Goal: Task Accomplishment & Management: Use online tool/utility

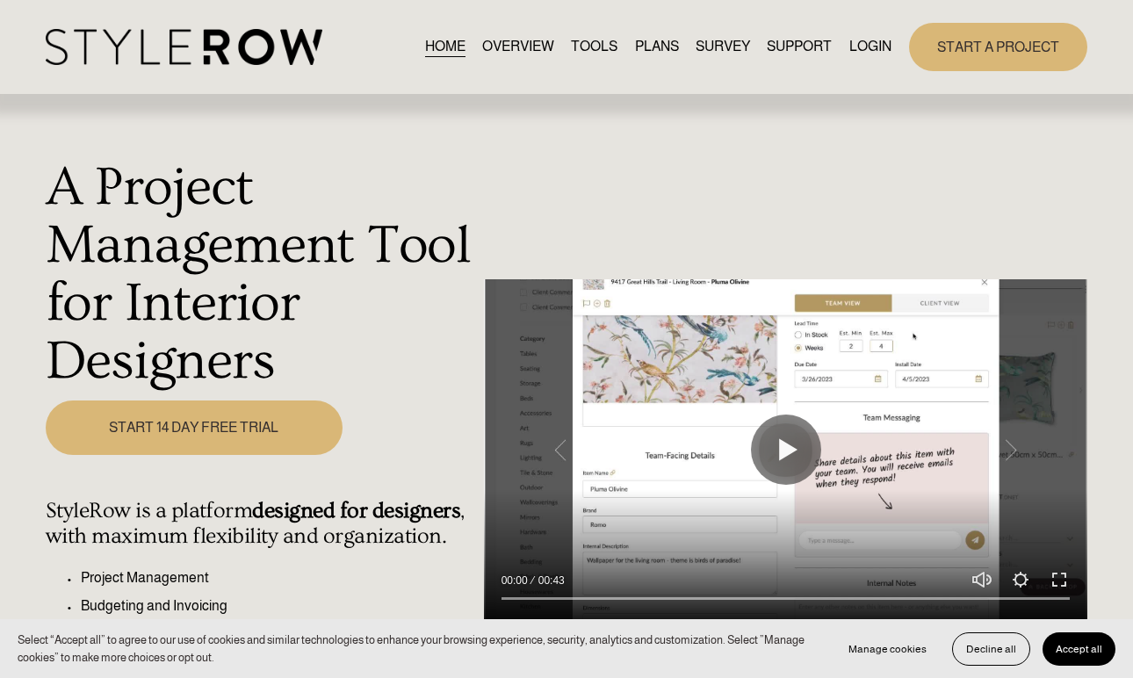
click at [873, 57] on link "LOGIN" at bounding box center [870, 47] width 42 height 24
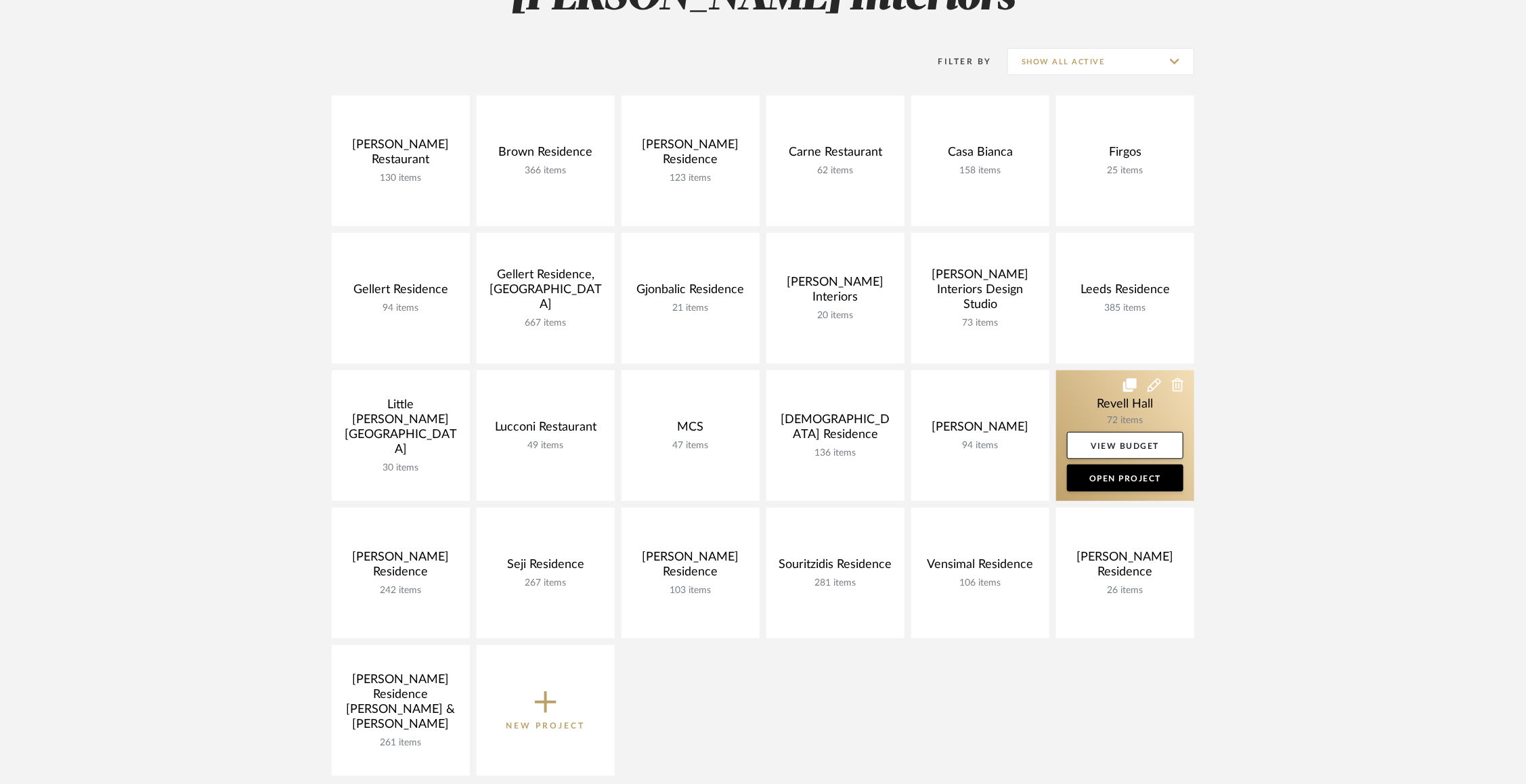
scroll to position [242, 0]
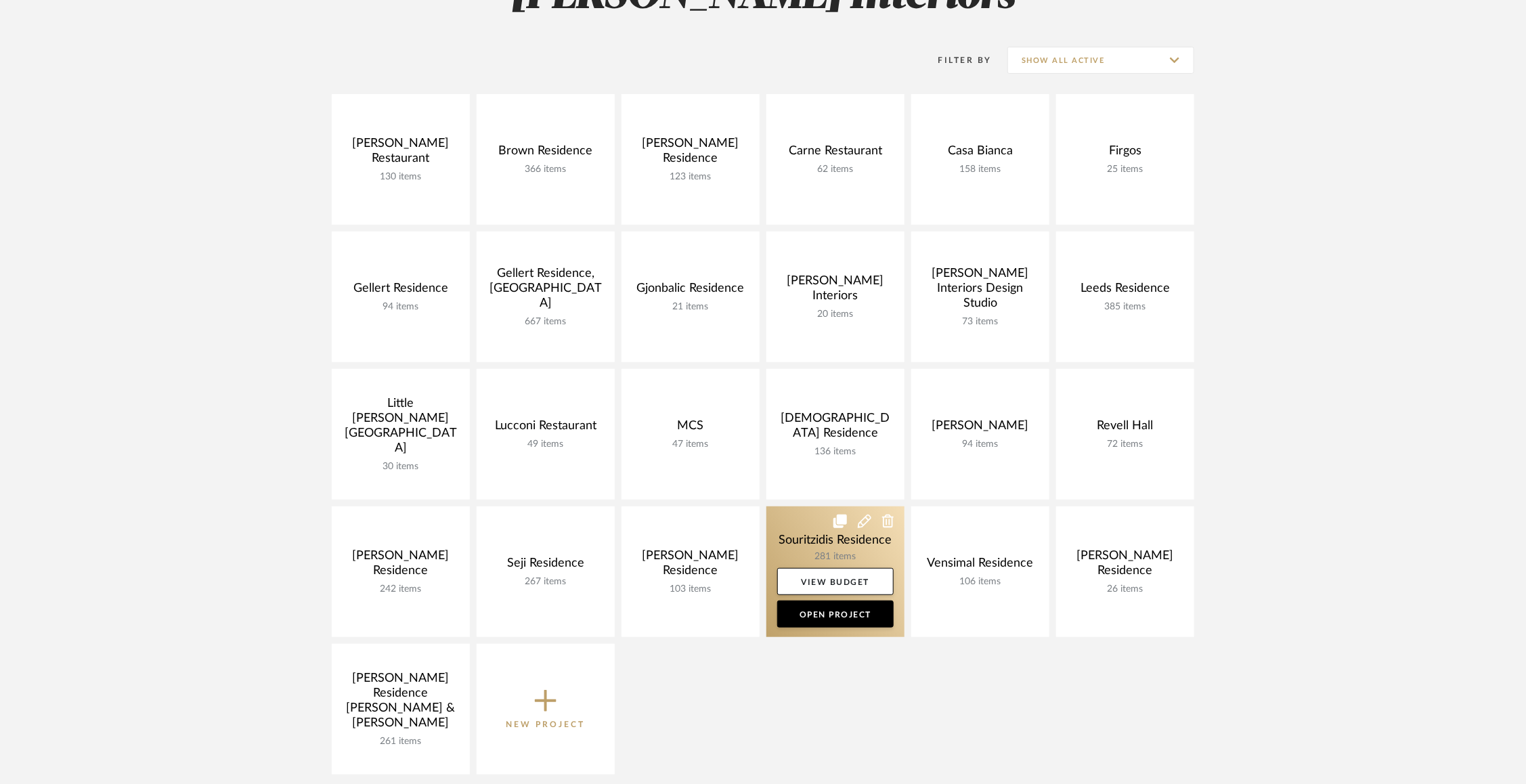
click at [807, 533] on link at bounding box center [835, 571] width 138 height 130
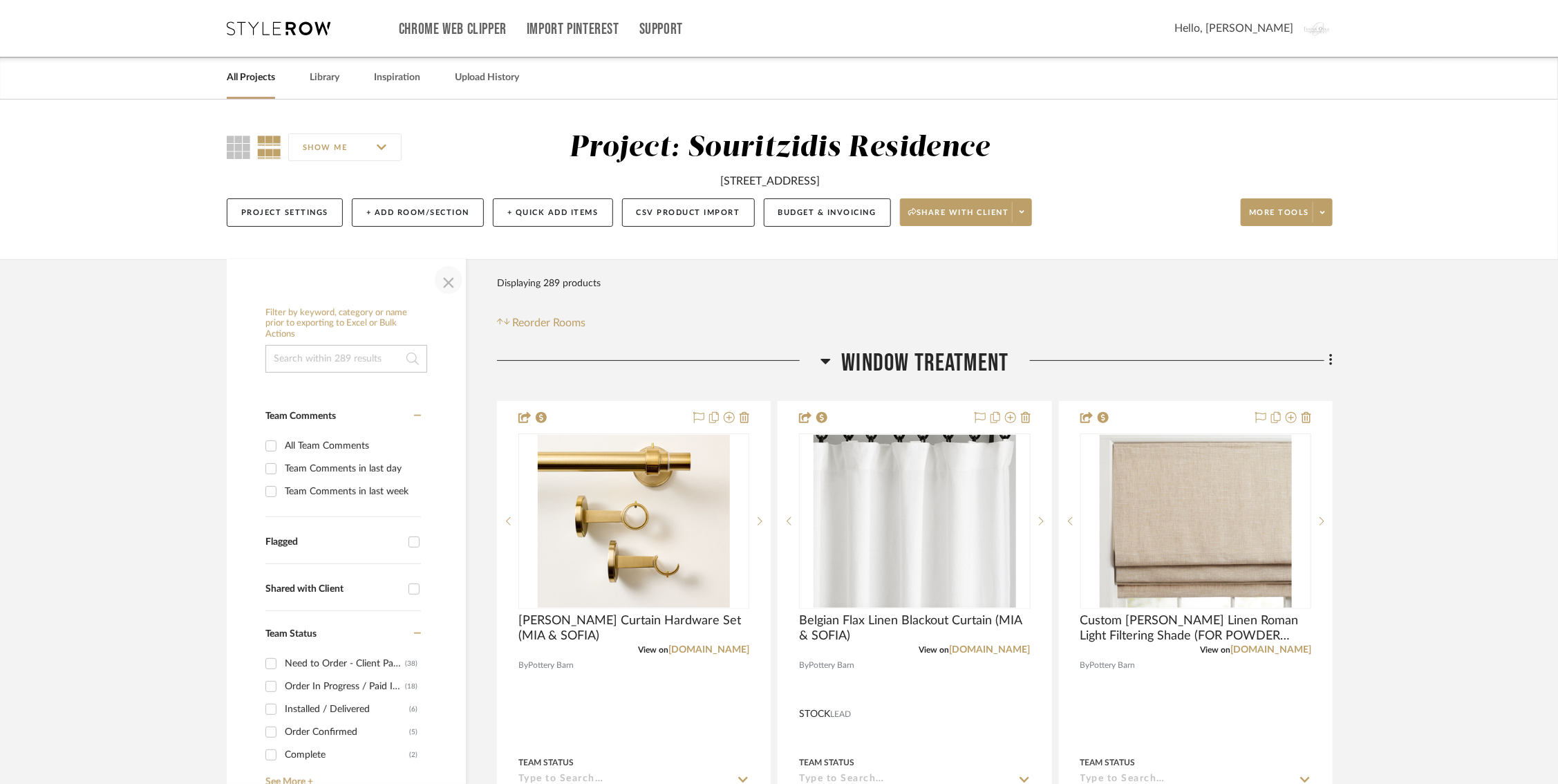
click at [450, 282] on span "button" at bounding box center [449, 280] width 33 height 33
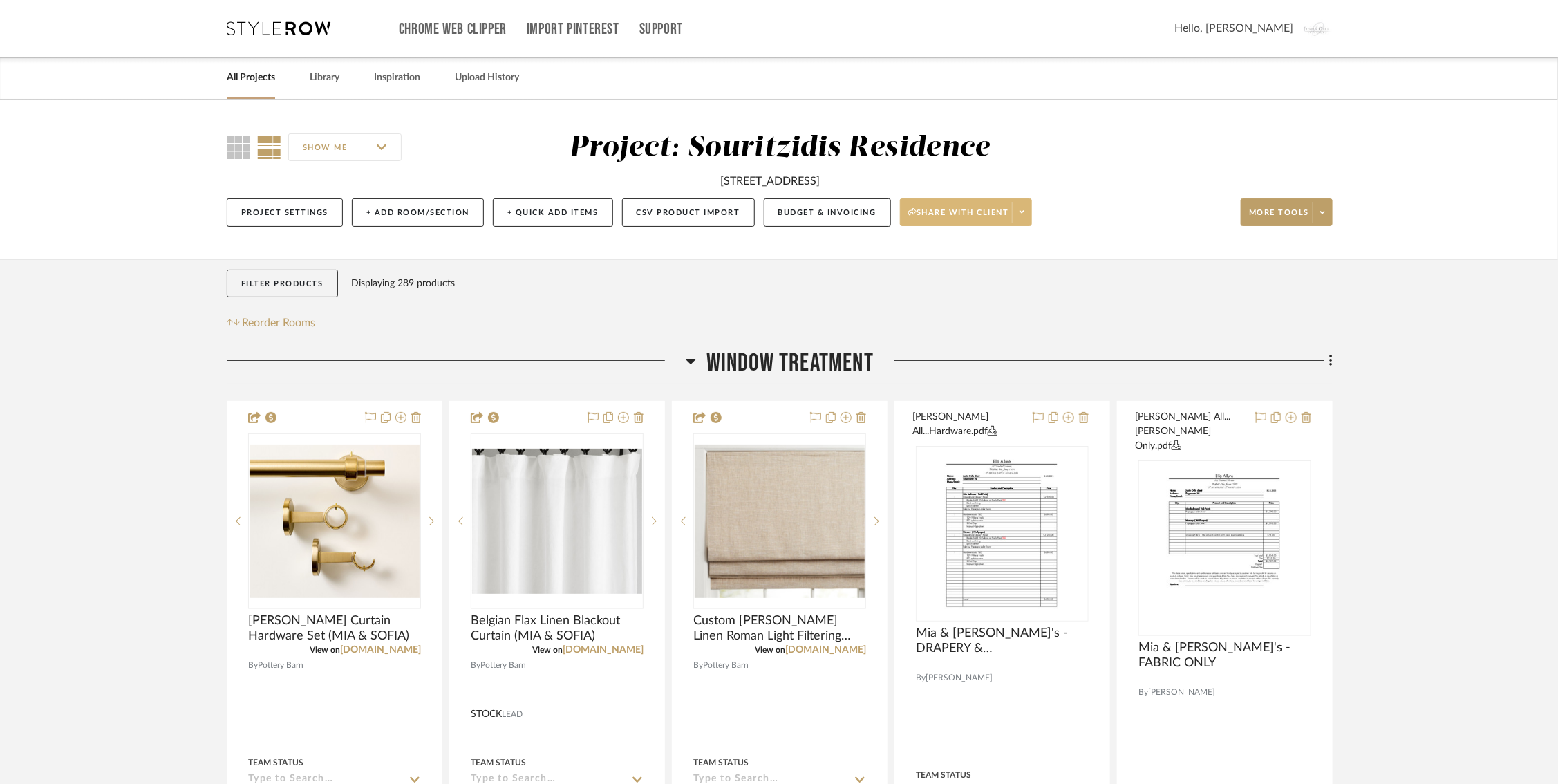
click at [923, 213] on span "Share with client" at bounding box center [959, 217] width 101 height 20
click at [755, 279] on div at bounding box center [779, 392] width 1558 height 784
click at [780, 209] on button "Budget & Invoicing" at bounding box center [827, 213] width 128 height 28
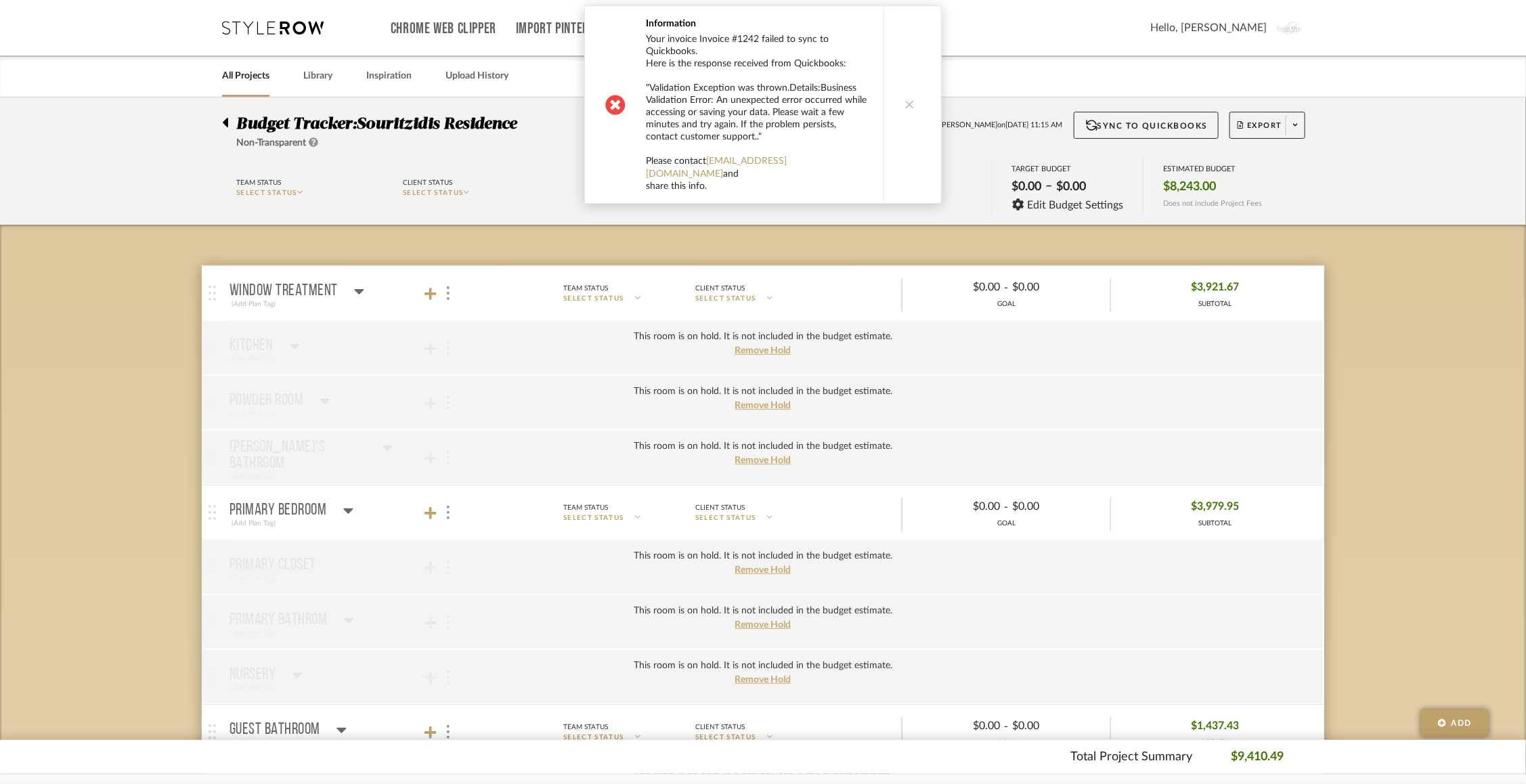
click at [904, 106] on button at bounding box center [910, 105] width 52 height 197
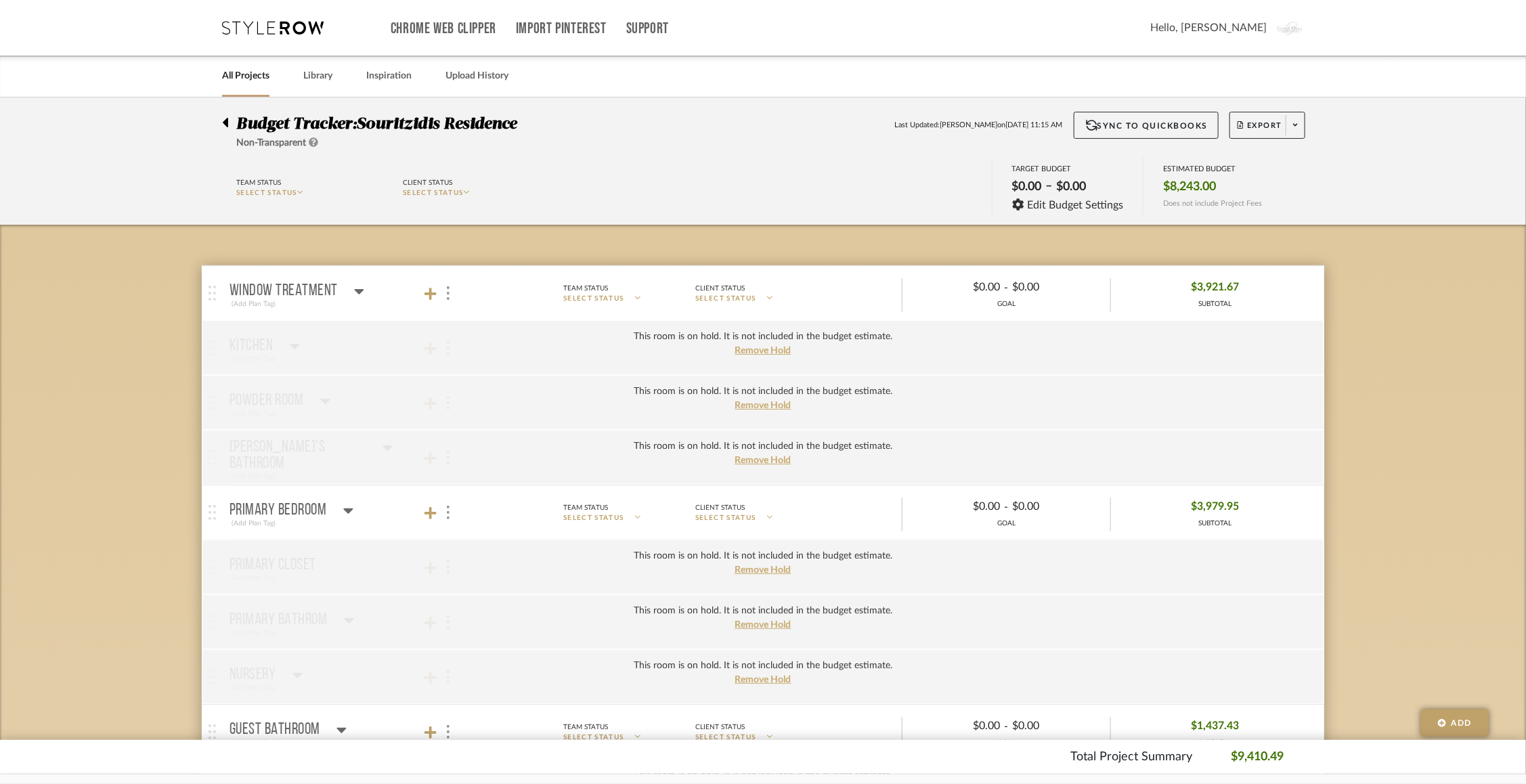
click at [310, 298] on div "(Add Plan Tag)" at bounding box center [297, 304] width 135 height 12
click at [365, 298] on mat-panel-title "Window Treatment" at bounding box center [349, 293] width 238 height 33
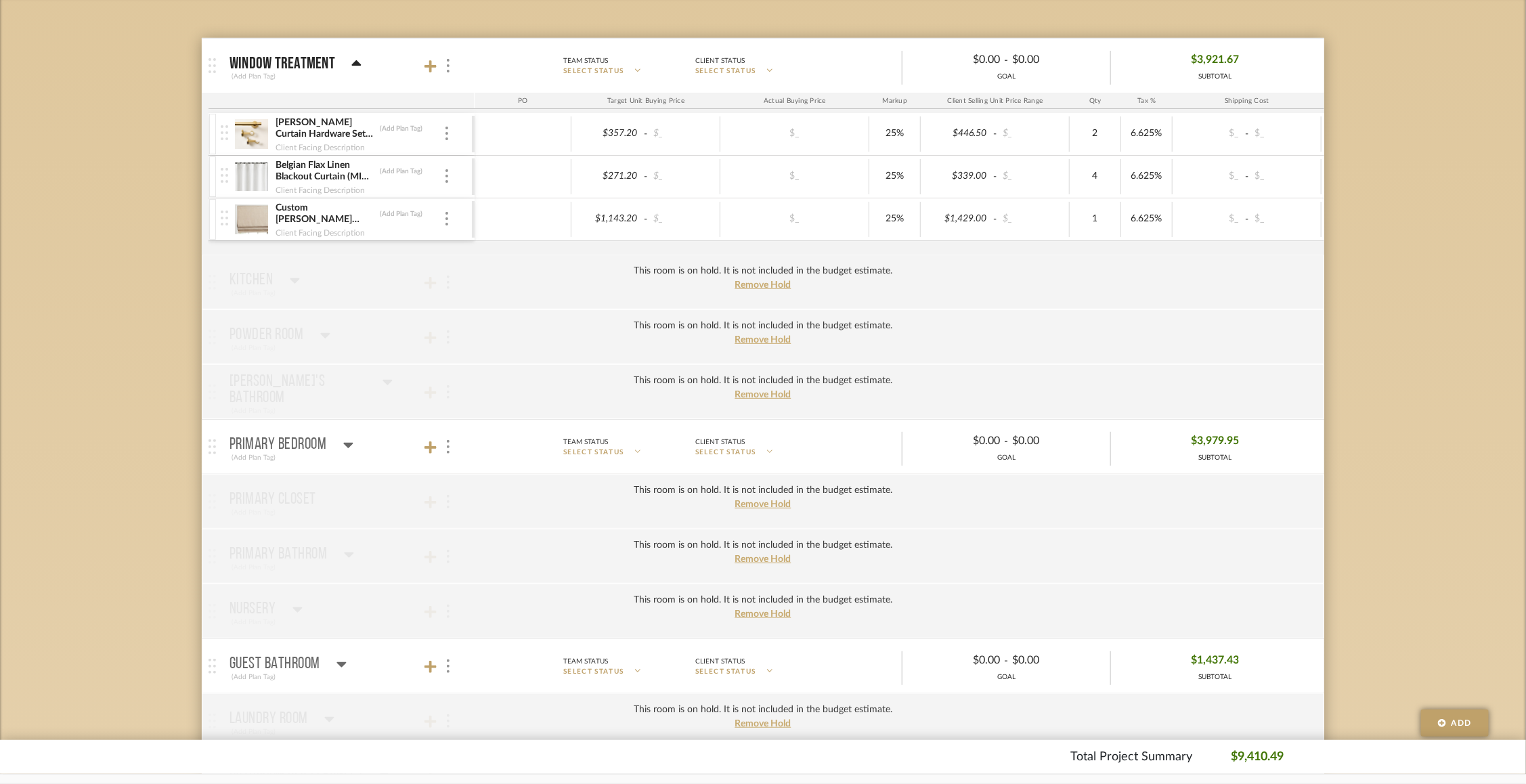
scroll to position [228, 0]
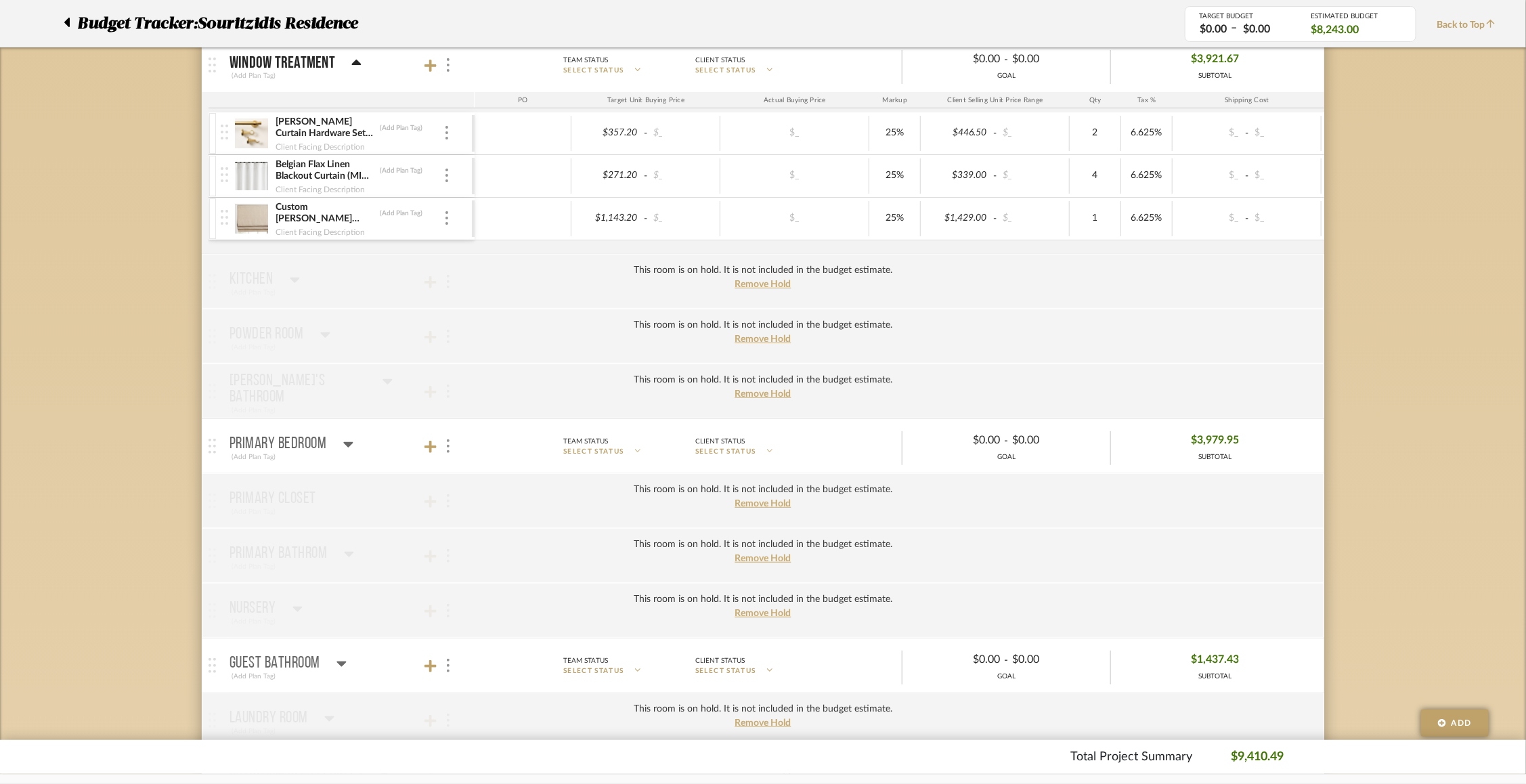
click at [372, 461] on span "Primary Bedroom (Add Plan Tag) Team Status SELECT STATUS Client Status SELECT S…" at bounding box center [774, 446] width 1090 height 37
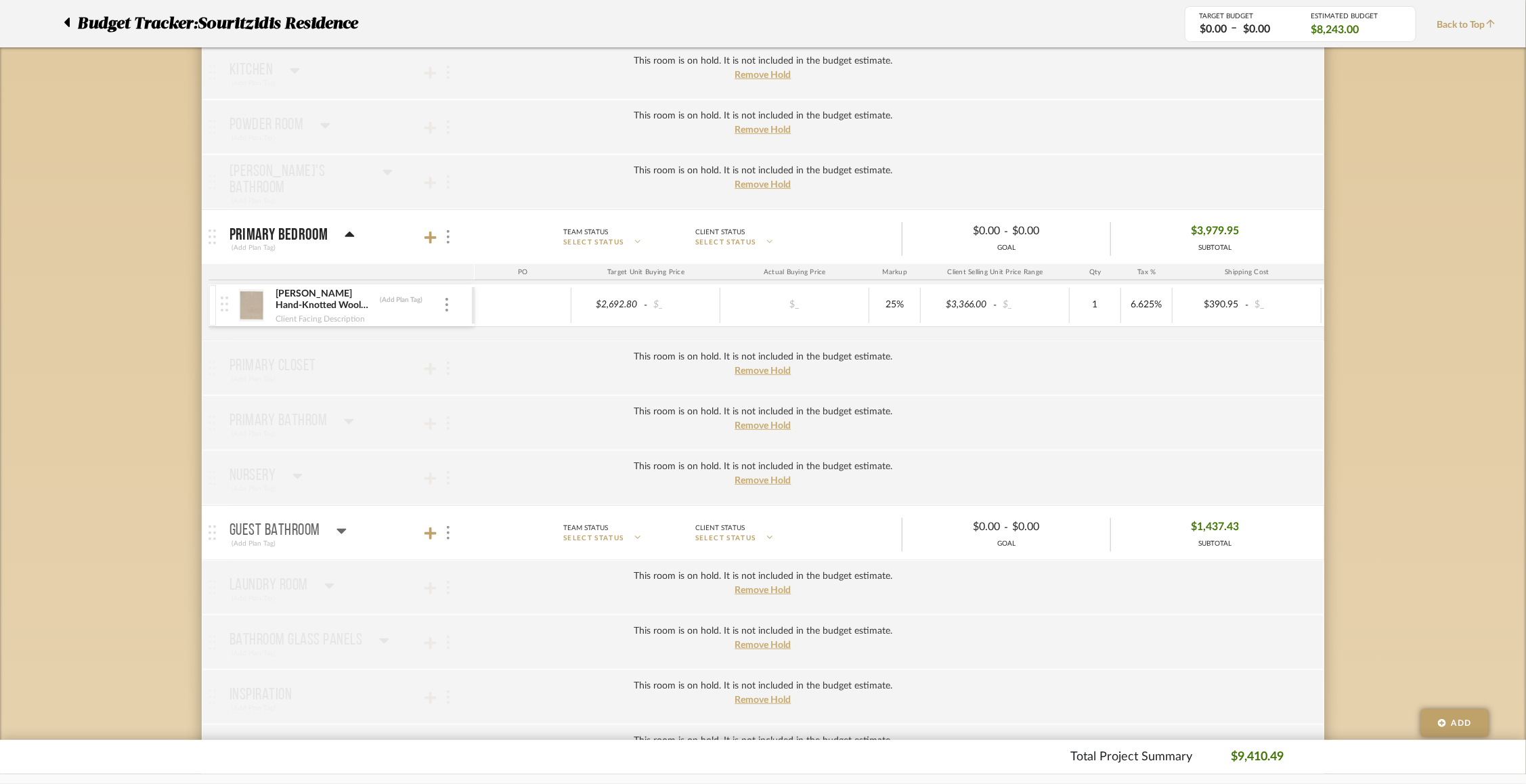
scroll to position [436, 0]
click at [364, 546] on mat-panel-title "Guest Bathroom (Add Plan Tag)" at bounding box center [349, 535] width 238 height 33
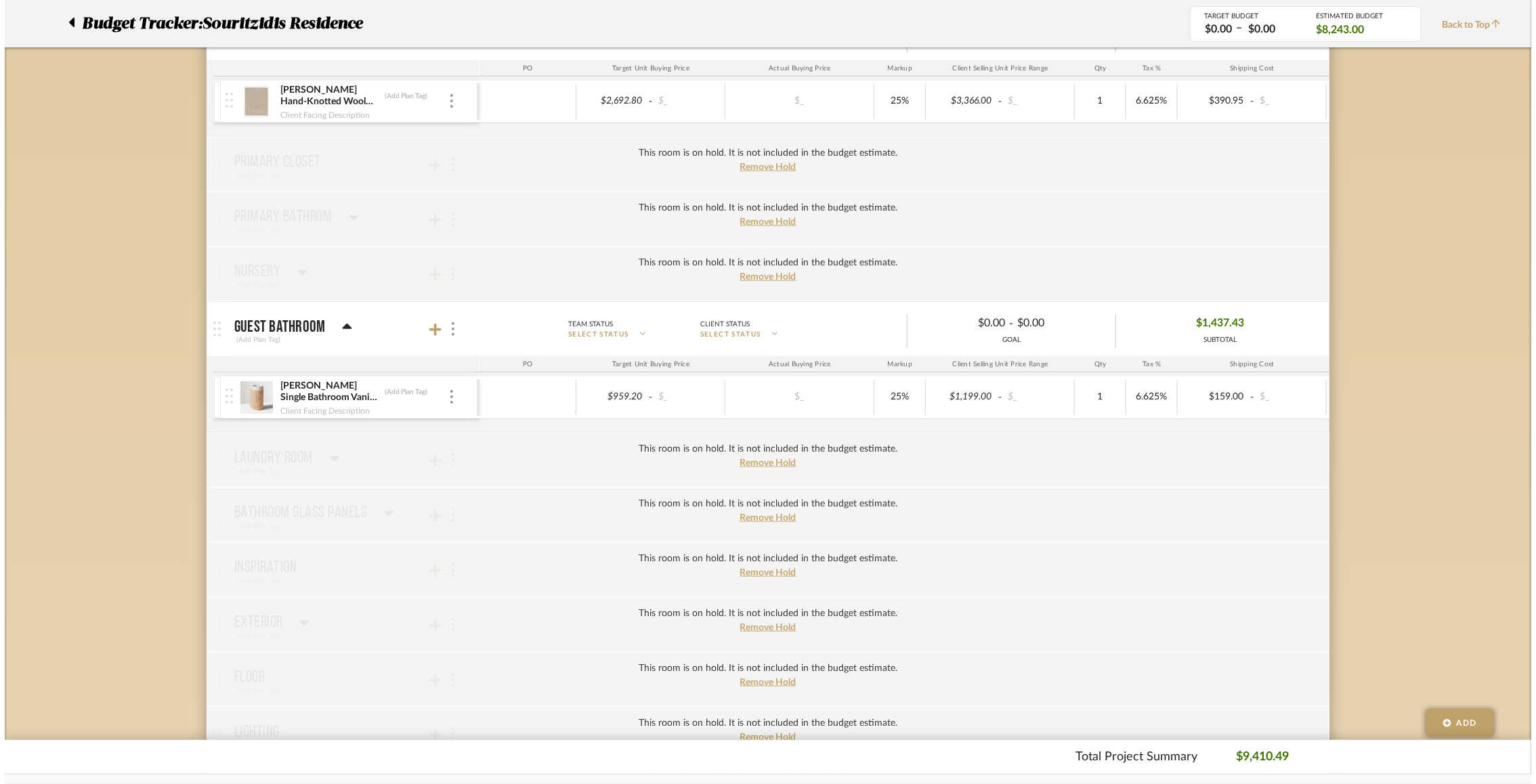
scroll to position [0, 0]
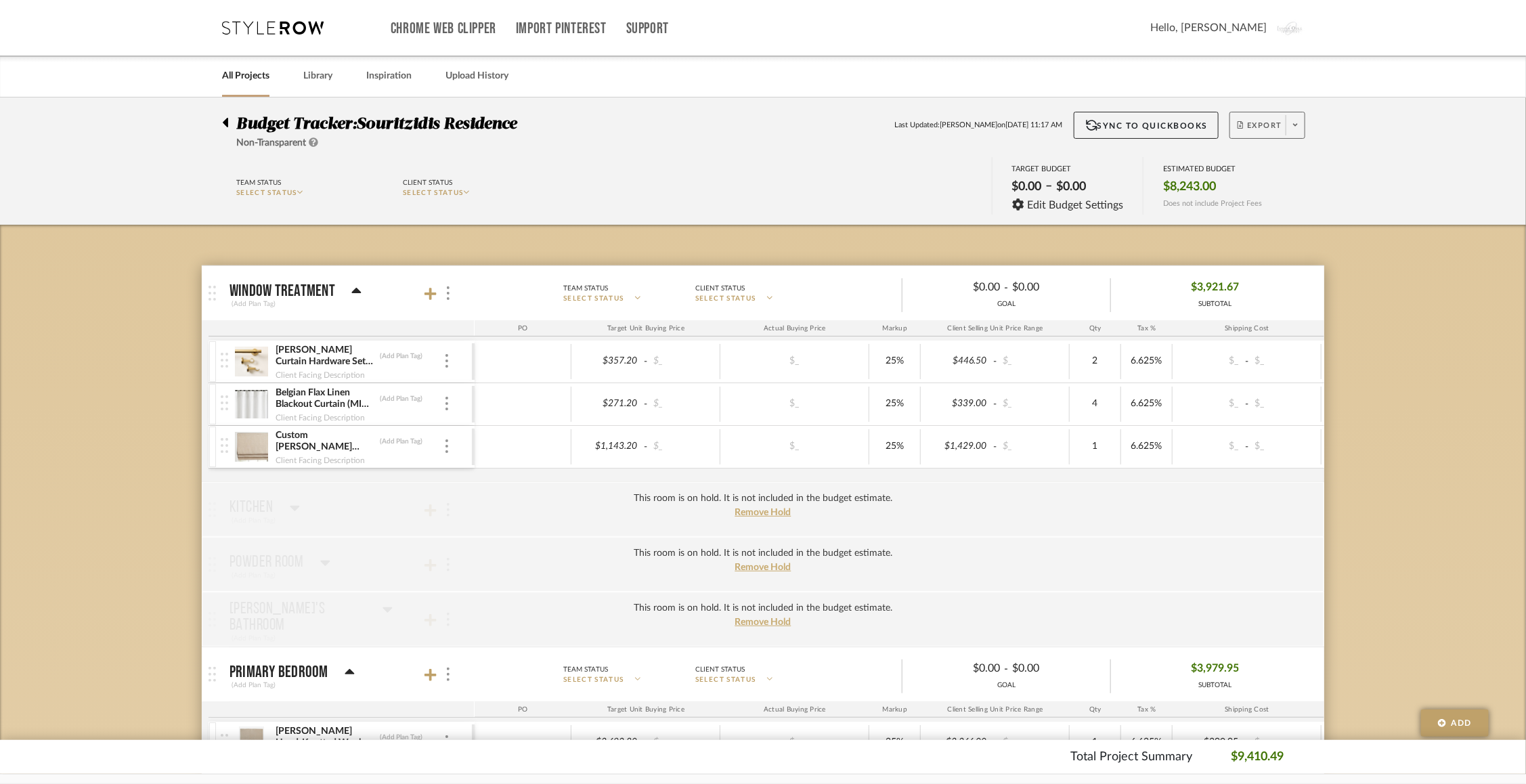
click at [1255, 125] on span "Export" at bounding box center [1260, 130] width 45 height 20
click at [1259, 165] on span "Export PDF" at bounding box center [1292, 163] width 102 height 12
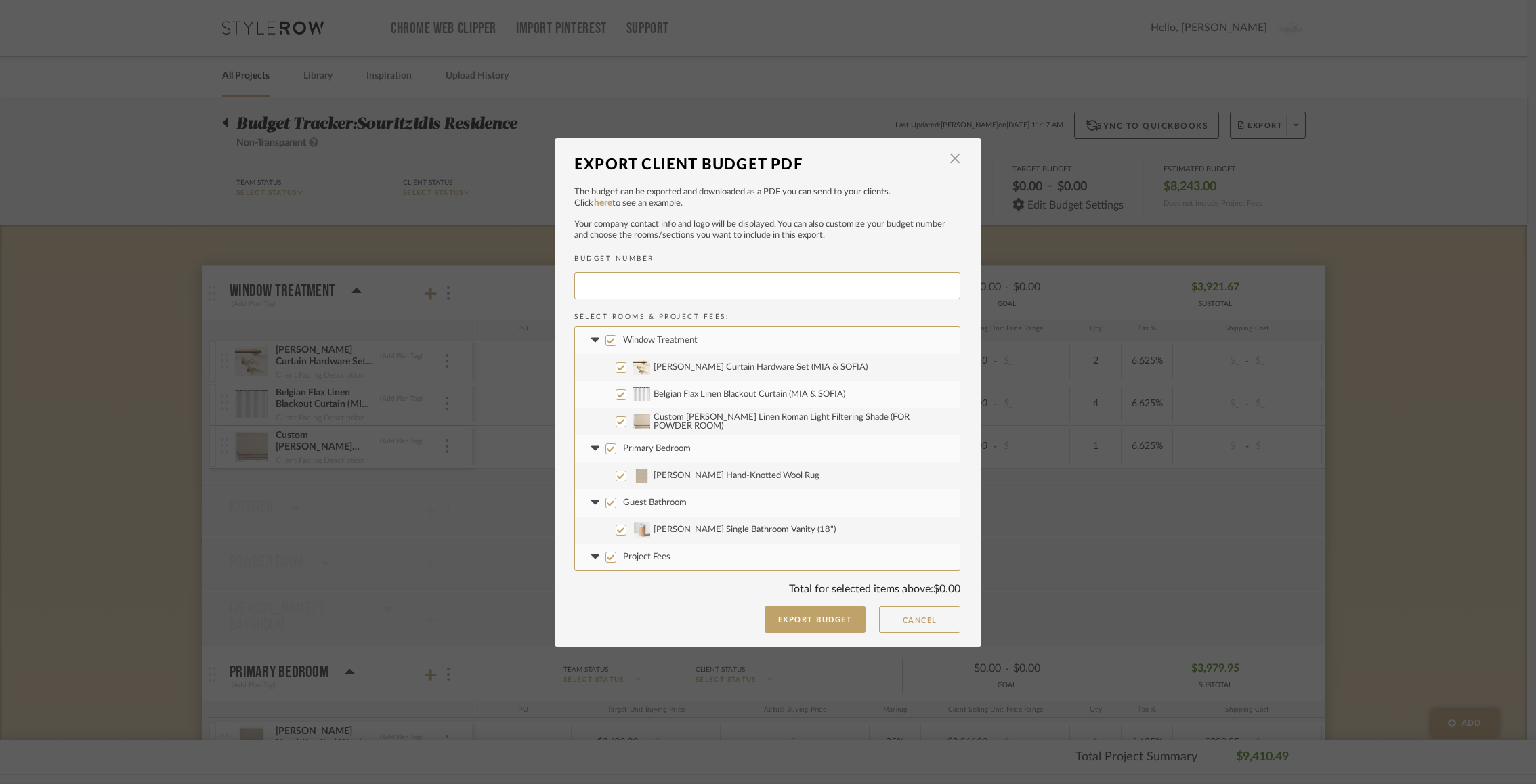
type input "SOURIT-014"
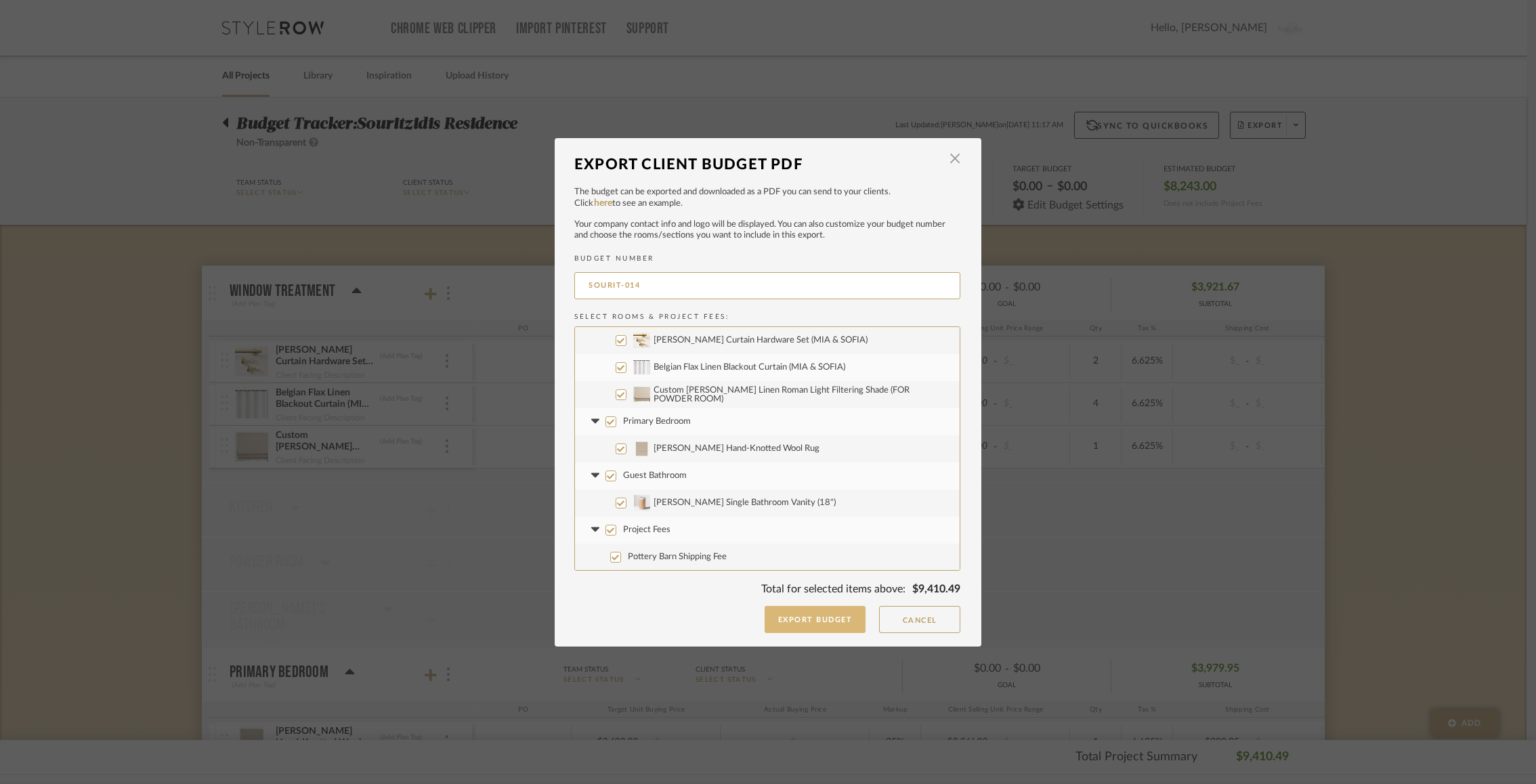
click at [807, 626] on button "Export Budget" at bounding box center [815, 619] width 102 height 27
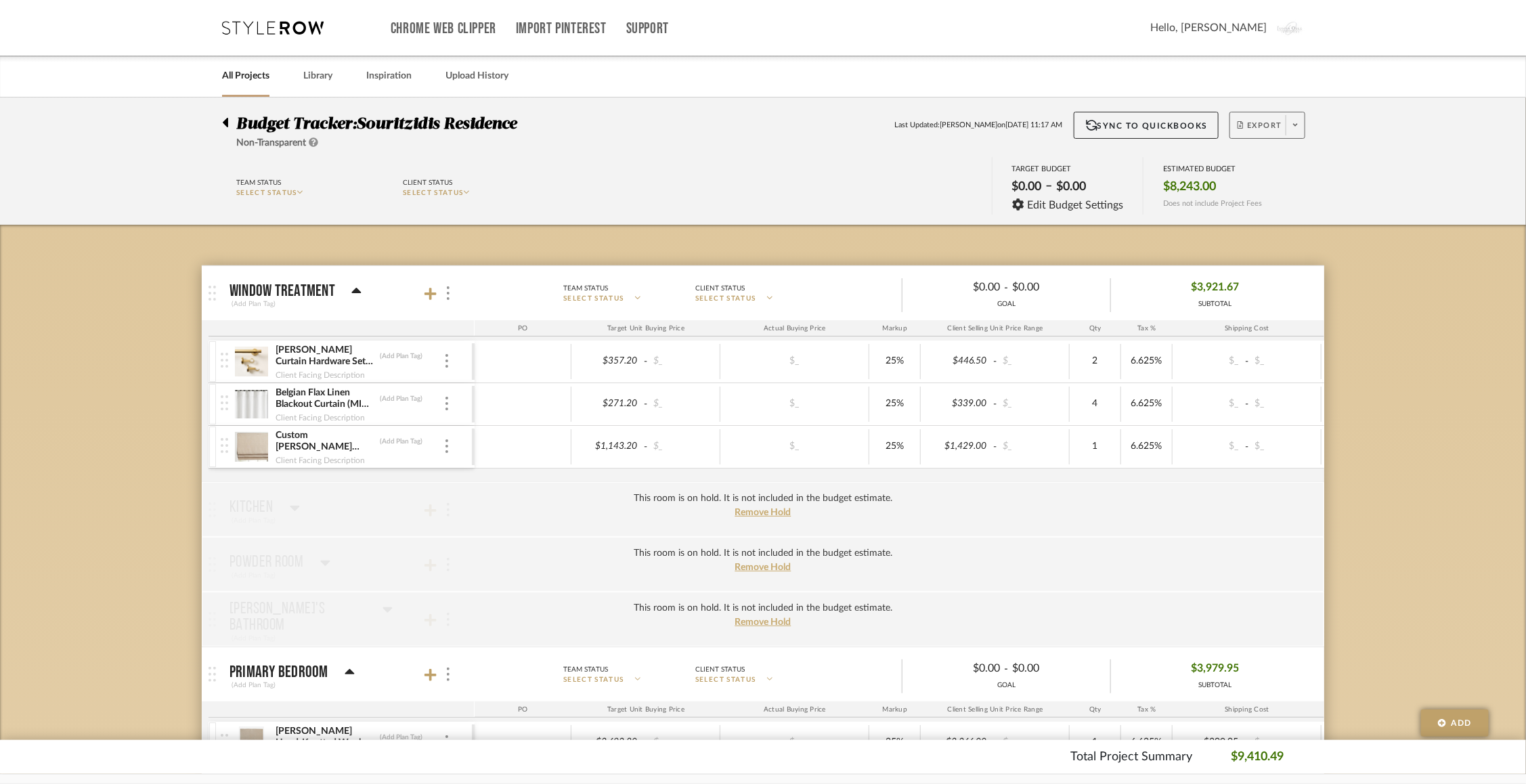
click at [1257, 129] on span "Export" at bounding box center [1260, 130] width 45 height 20
click at [1309, 348] on div at bounding box center [763, 392] width 1526 height 784
click at [1130, 126] on button "Sync to QuickBooks" at bounding box center [1147, 125] width 146 height 27
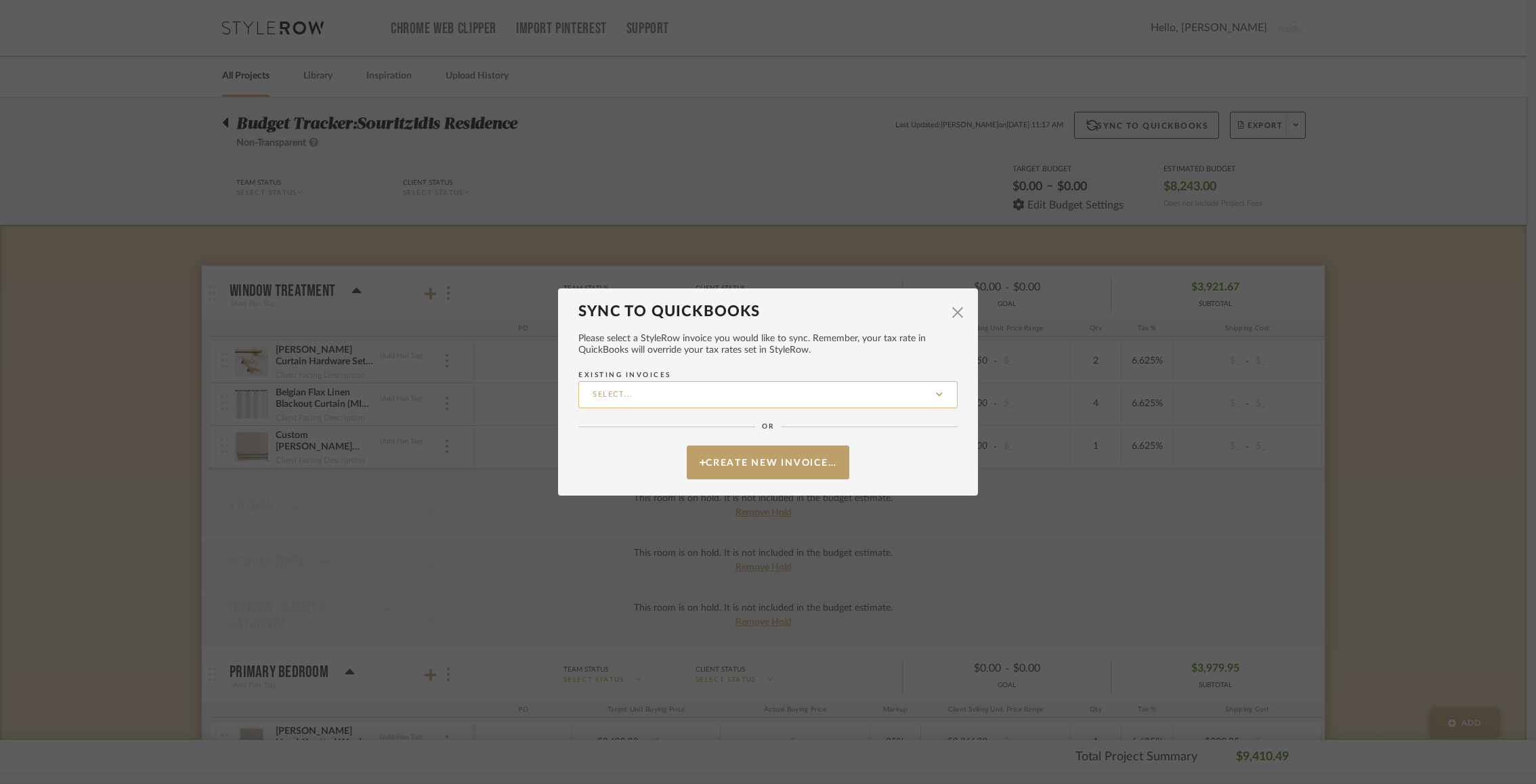
click at [704, 396] on input "Existing Invoices" at bounding box center [768, 394] width 379 height 27
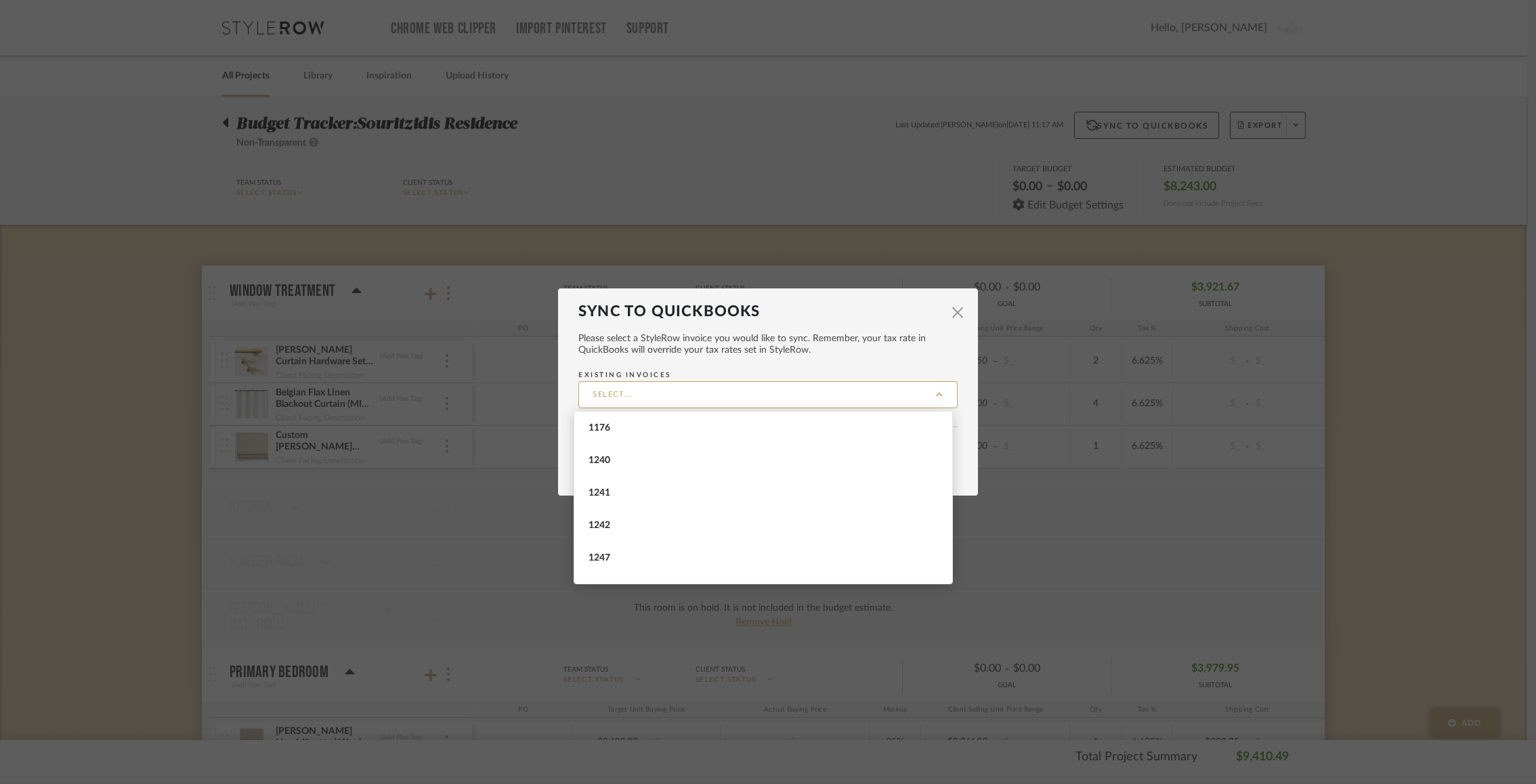
click at [565, 365] on qb-select-invoice "Sync to QuickBooks × Please select a StyleRow invoice you would like to sync. R…" at bounding box center [768, 392] width 419 height 207
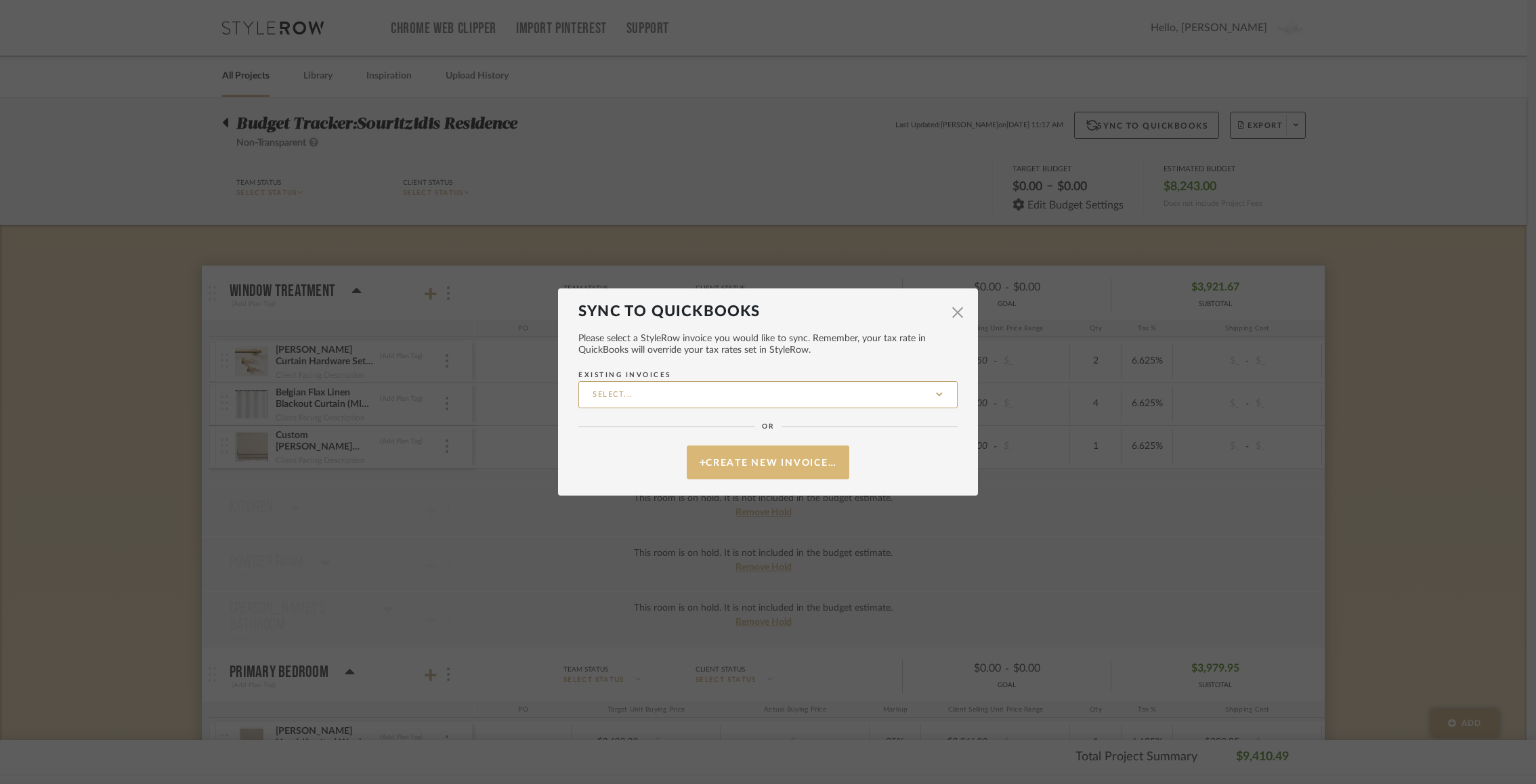
click at [749, 460] on button "Create New Invoice…" at bounding box center [767, 463] width 163 height 34
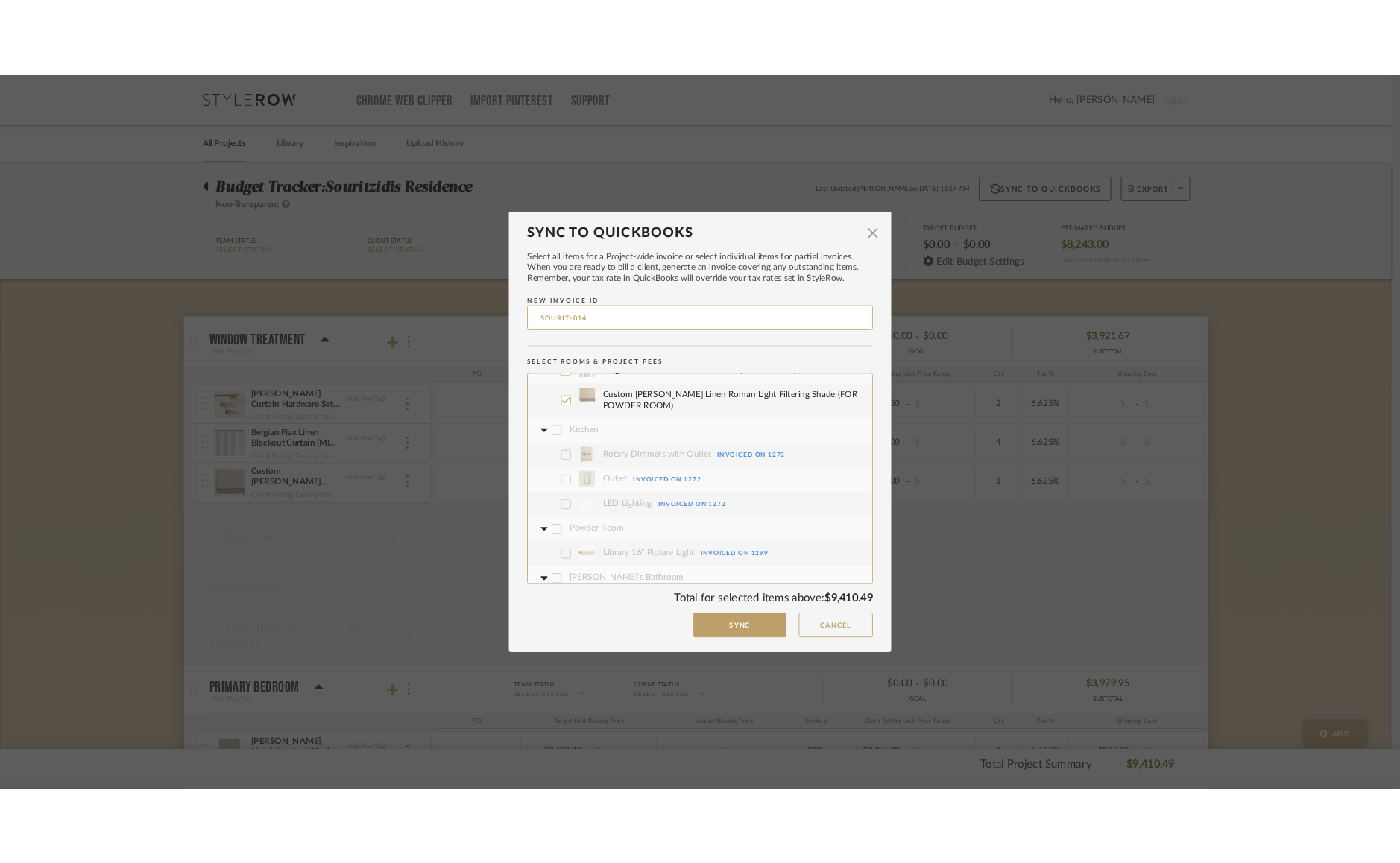
scroll to position [0, 0]
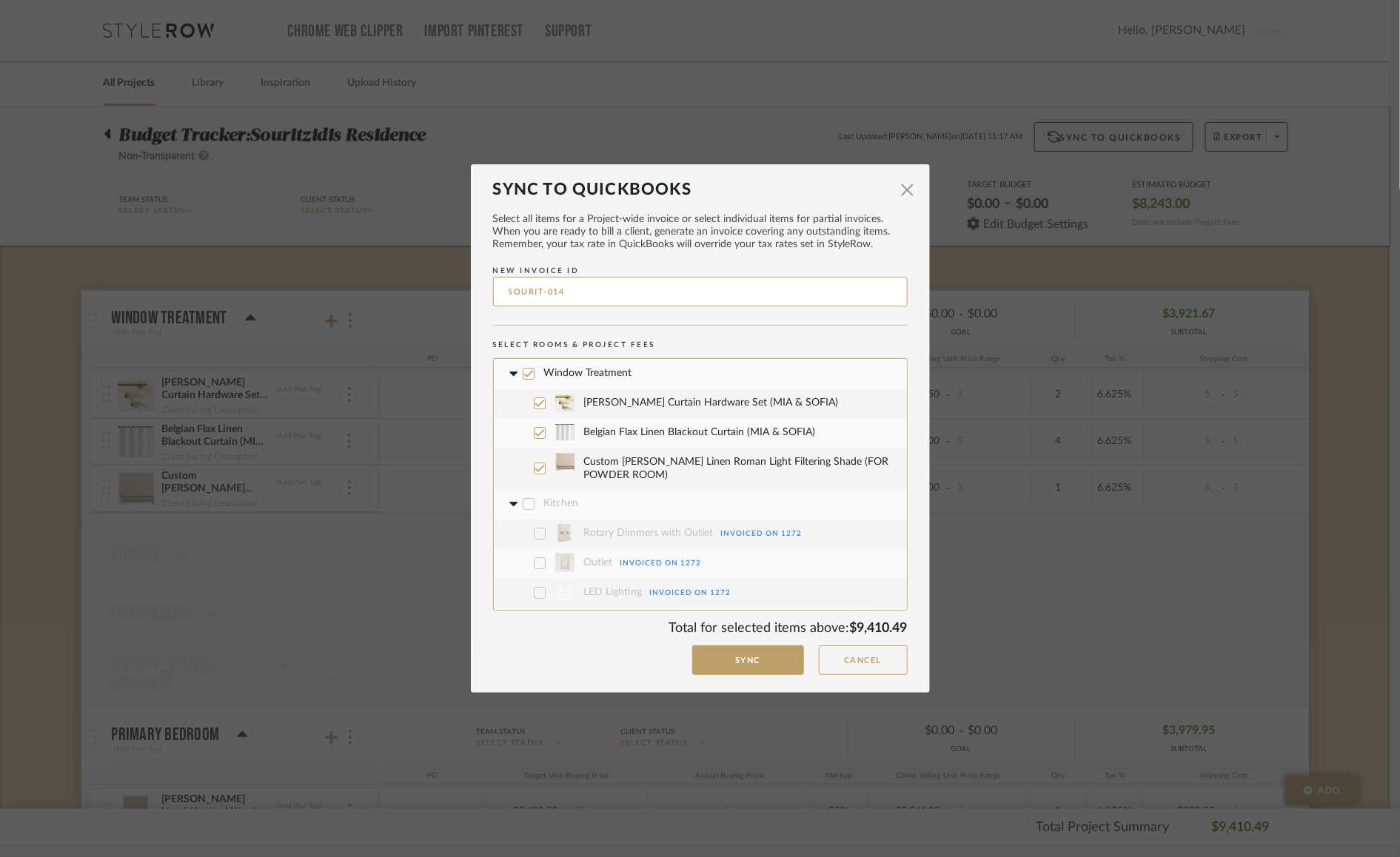
click at [605, 290] on input "SOURIT-014" at bounding box center [700, 291] width 415 height 29
type input "1314"
click at [748, 666] on button "Sync" at bounding box center [748, 661] width 112 height 30
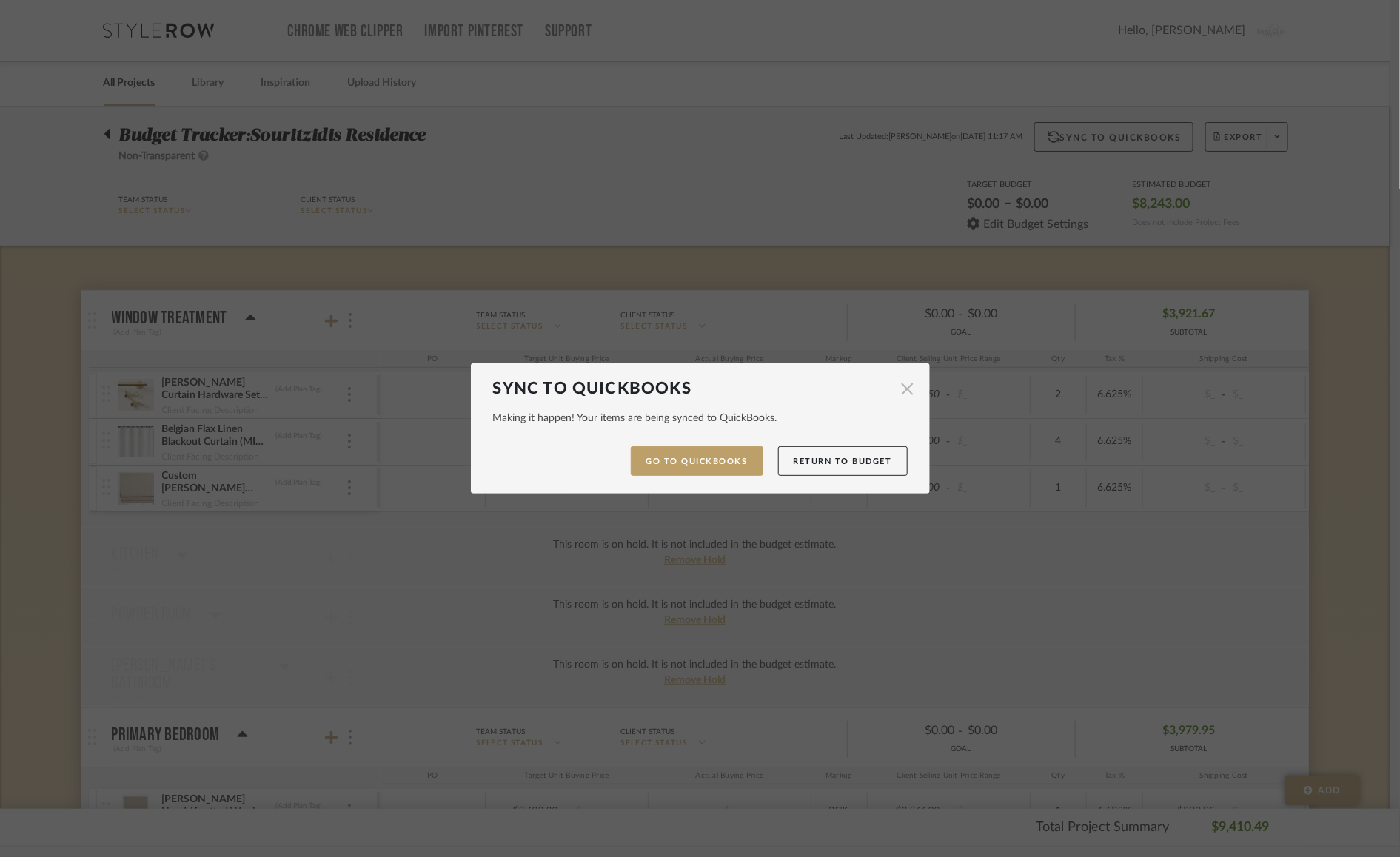
click at [899, 392] on span "button" at bounding box center [907, 388] width 30 height 29
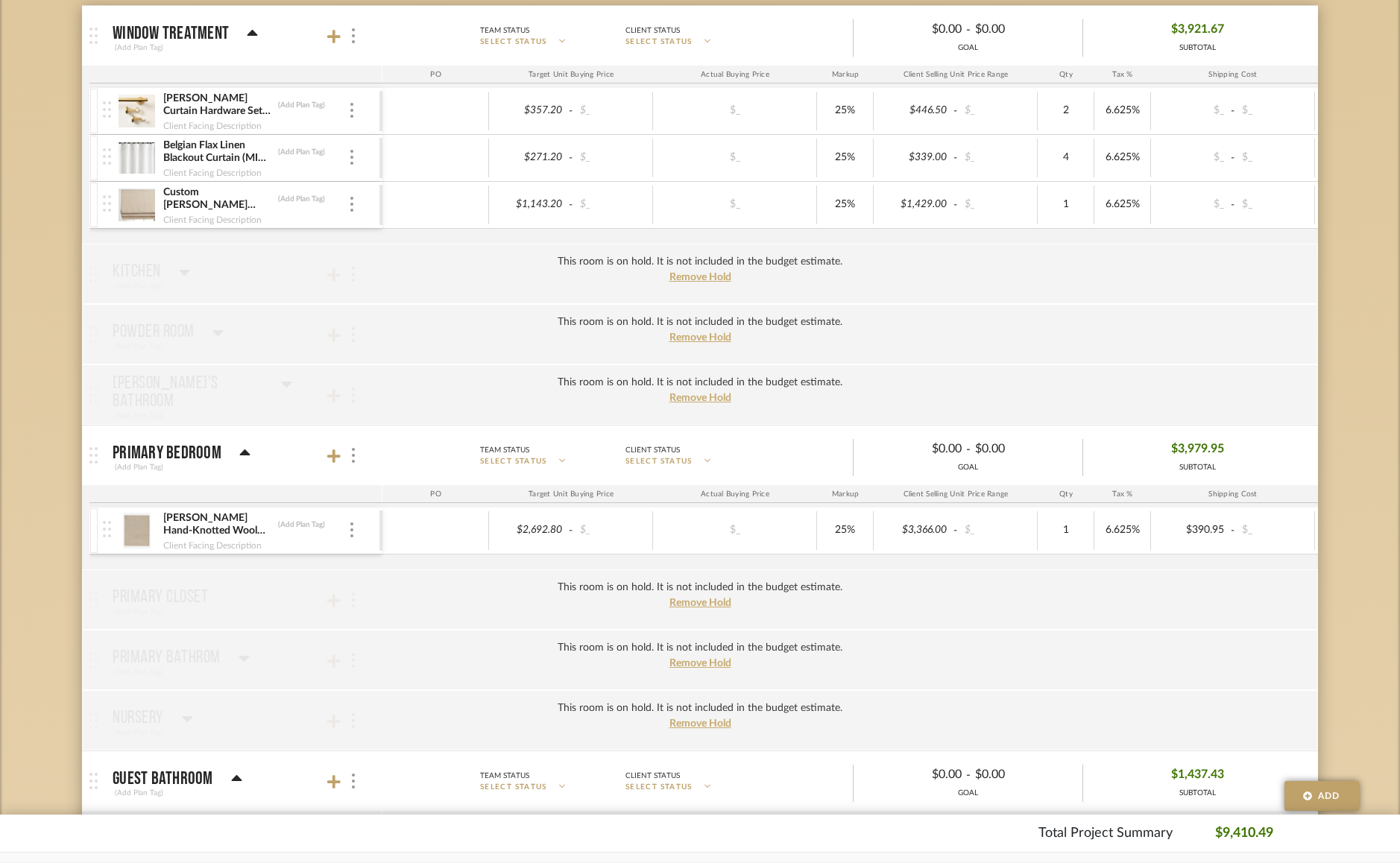
scroll to position [324, 0]
